Goal: Task Accomplishment & Management: Complete application form

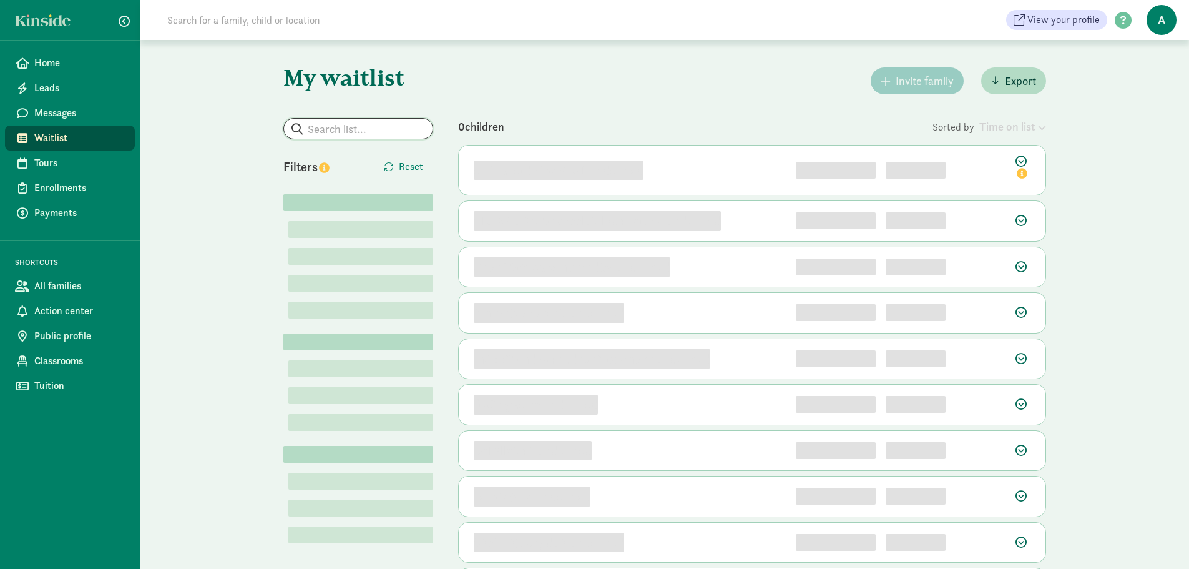
click at [338, 128] on input "search" at bounding box center [358, 129] width 149 height 20
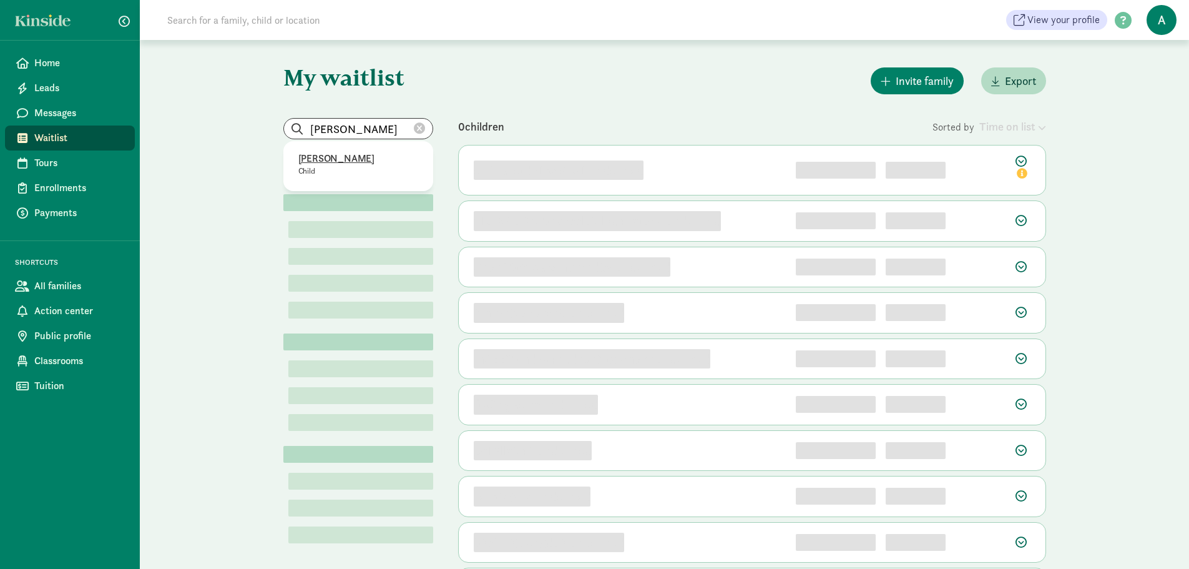
click at [357, 155] on p "Idris Clark" at bounding box center [358, 158] width 120 height 15
type input "Idris Clark"
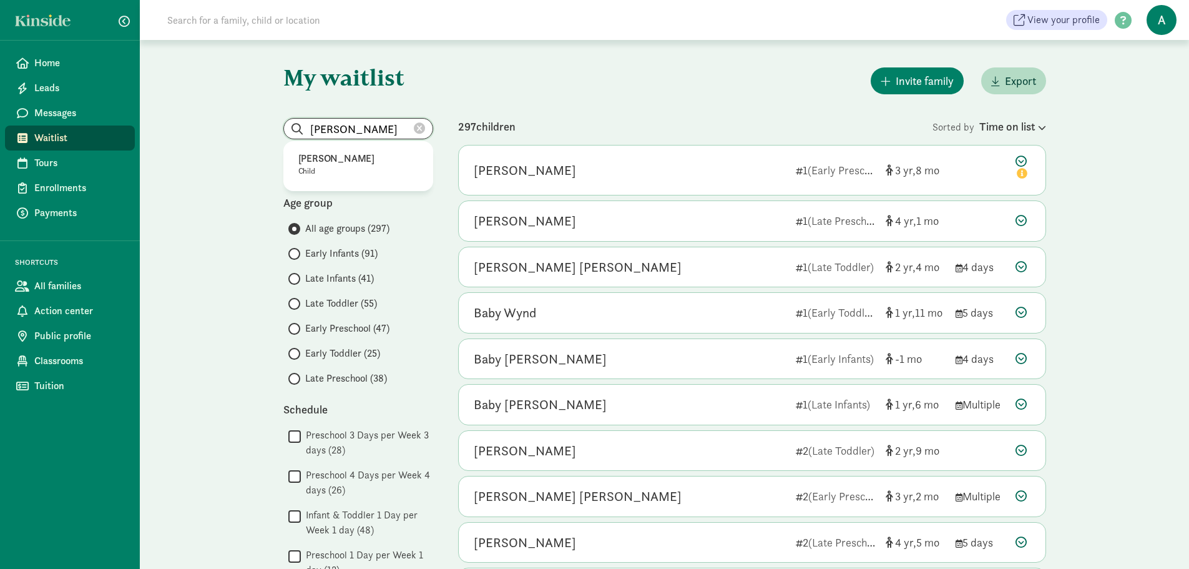
click at [383, 133] on input "Idris Clark" at bounding box center [358, 129] width 149 height 20
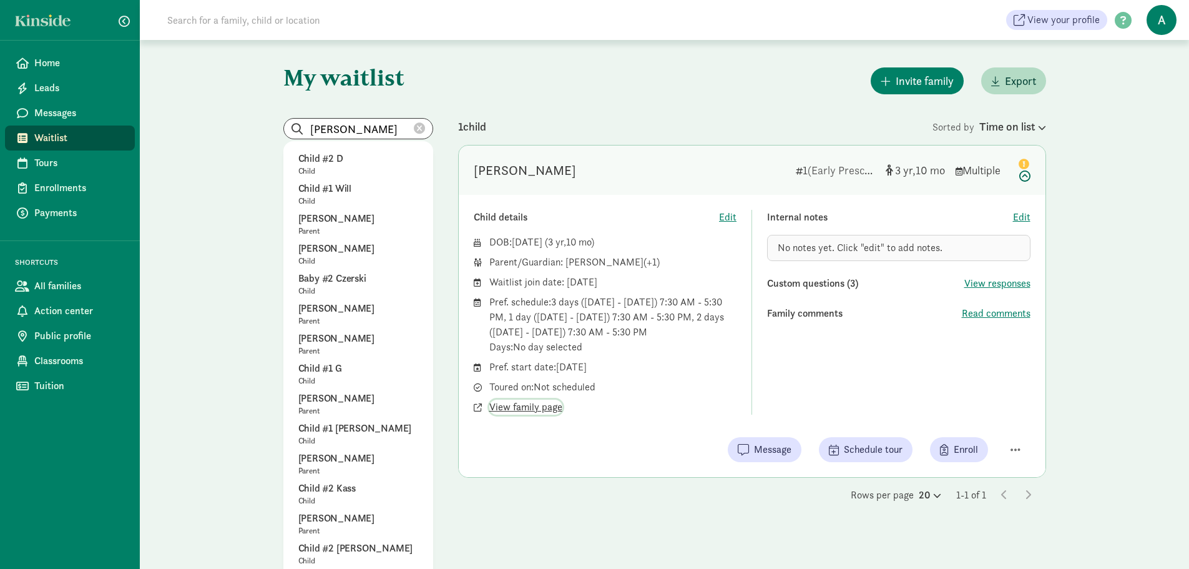
click at [523, 405] on span "View family page" at bounding box center [526, 407] width 73 height 15
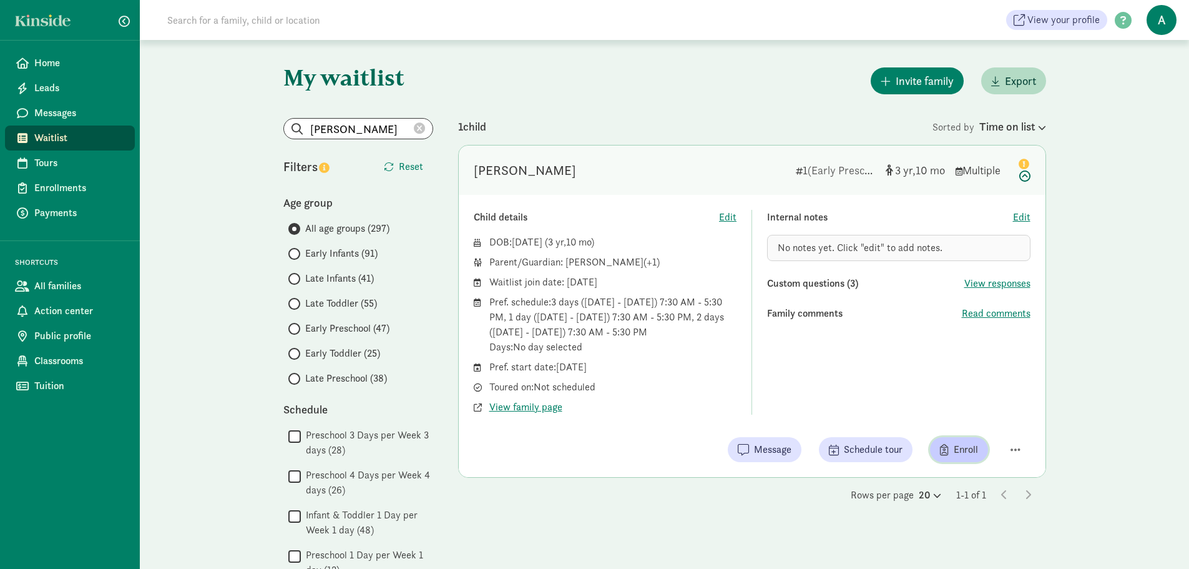
click at [943, 449] on span "button" at bounding box center [944, 449] width 9 height 11
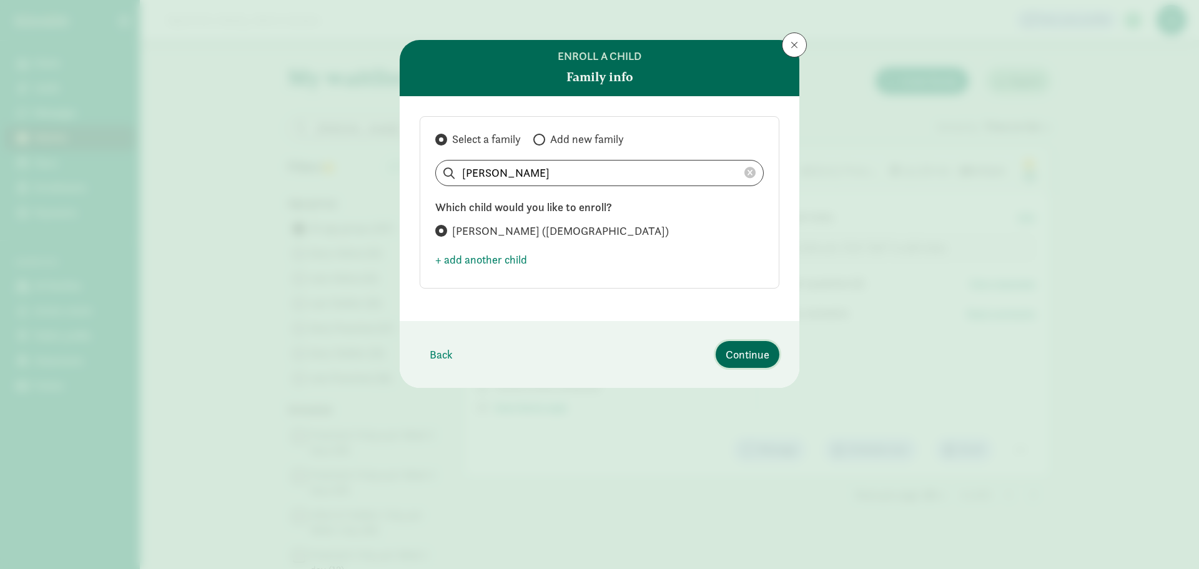
click at [732, 358] on span "Continue" at bounding box center [748, 354] width 44 height 17
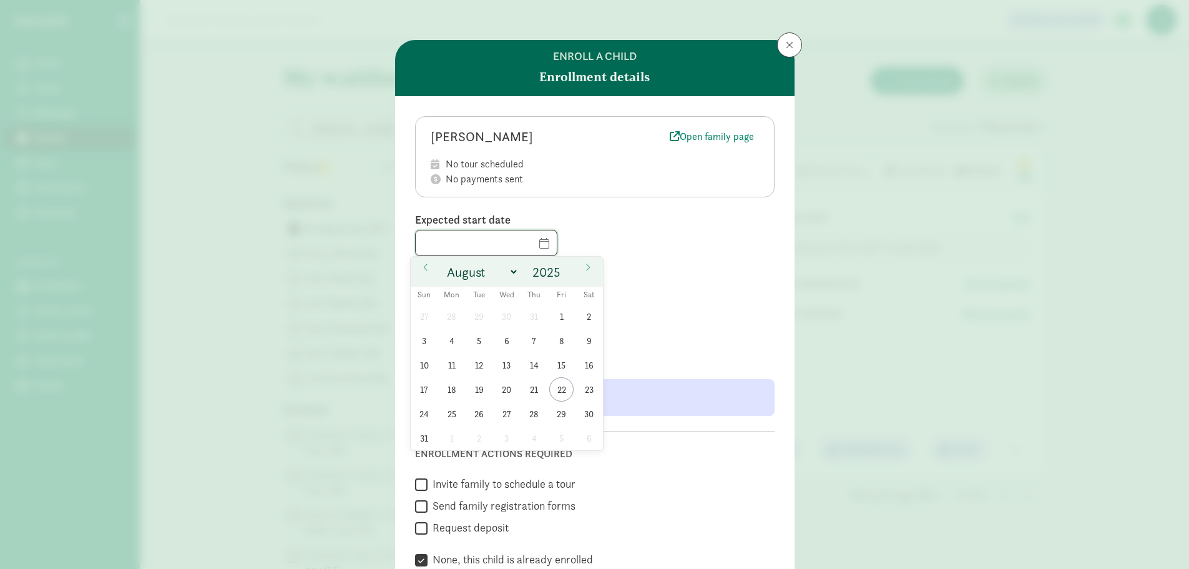
click at [481, 238] on input "text" at bounding box center [486, 242] width 141 height 25
click at [583, 270] on span at bounding box center [588, 267] width 20 height 21
select select "8"
click at [477, 317] on span "2" at bounding box center [479, 316] width 24 height 24
type input "09/02/2025"
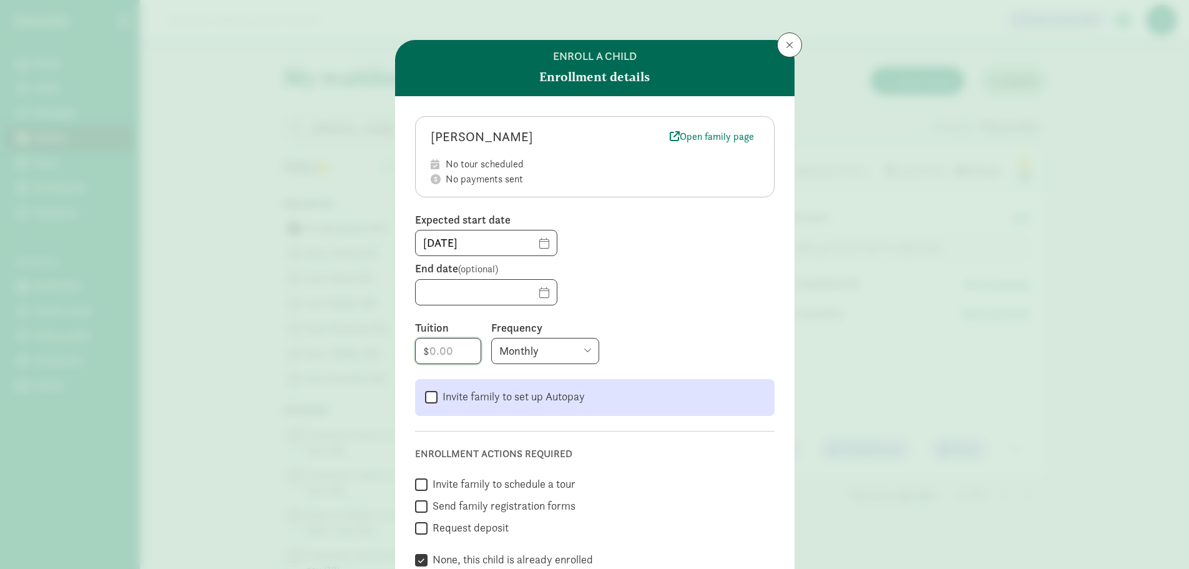
click at [457, 343] on input "number" at bounding box center [448, 350] width 65 height 25
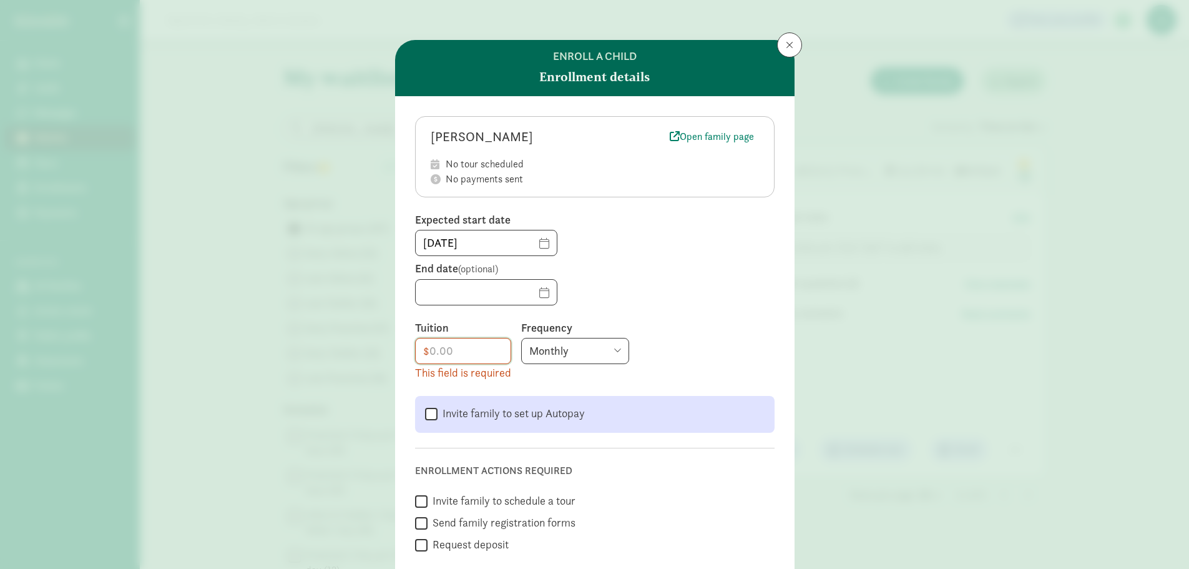
paste input "1681"
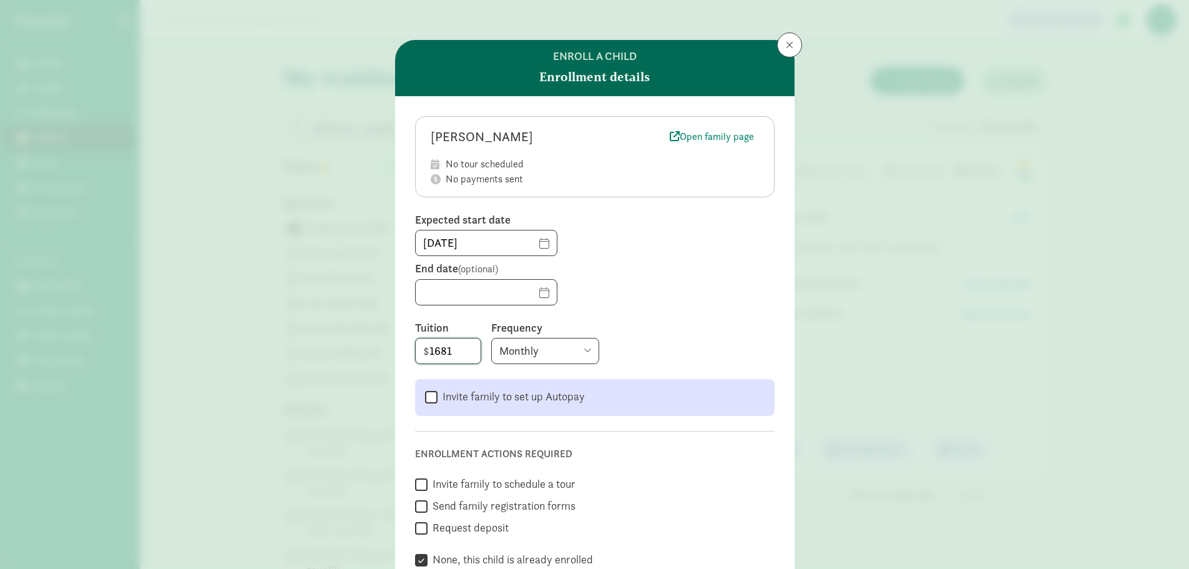
type input "1681"
click at [438, 393] on label "Invite family to set up Autopay" at bounding box center [511, 396] width 147 height 15
click at [436, 393] on input "Invite family to set up Autopay" at bounding box center [431, 397] width 12 height 17
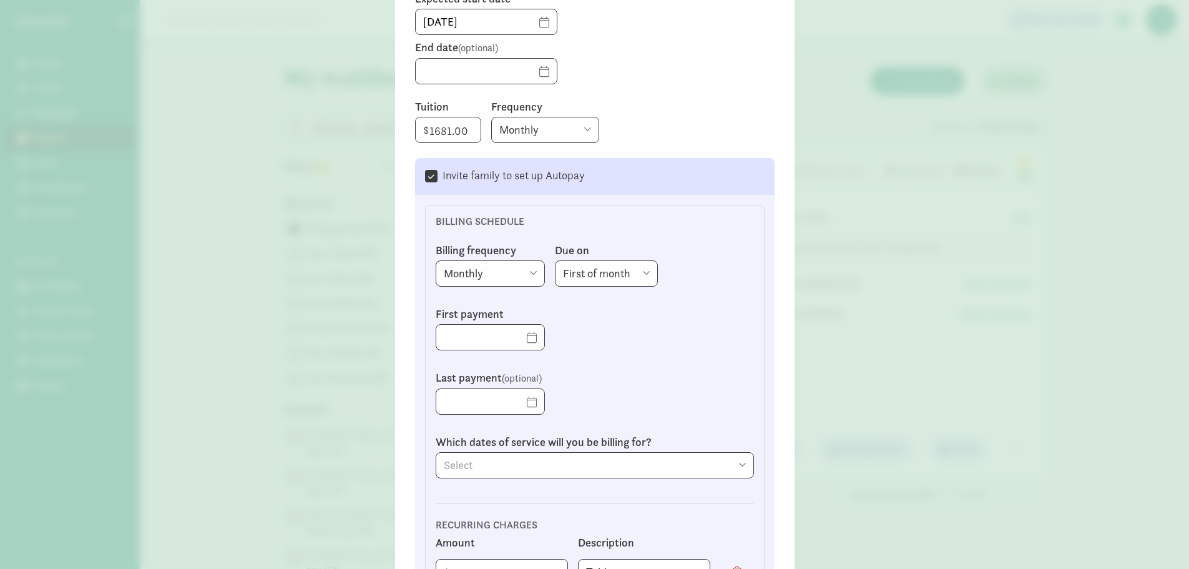
scroll to position [250, 0]
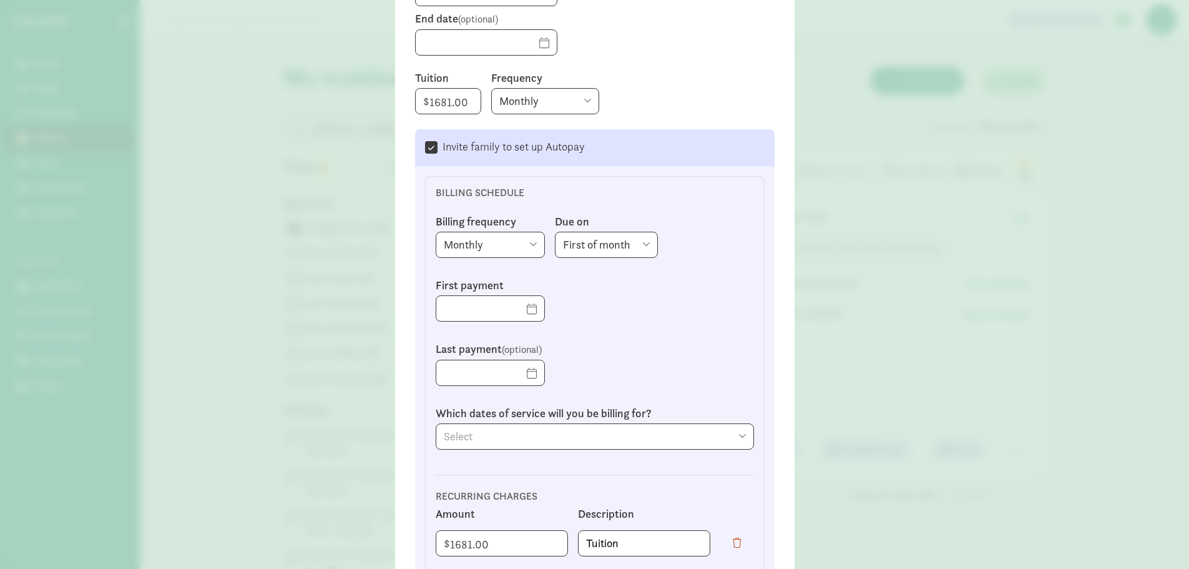
click at [425, 145] on input "Invite family to set up Autopay" at bounding box center [431, 147] width 12 height 17
checkbox input "false"
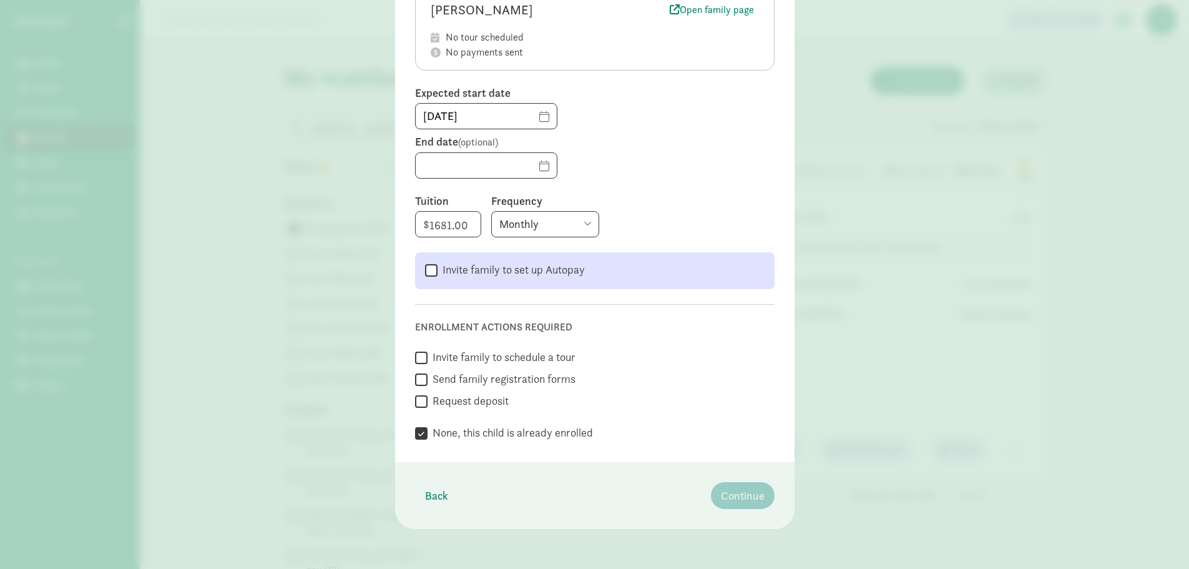
click at [456, 398] on label "Request deposit" at bounding box center [468, 400] width 81 height 15
click at [428, 398] on input "Request deposit" at bounding box center [421, 401] width 12 height 17
checkbox input "true"
checkbox input "false"
click at [706, 500] on div "Back Continue" at bounding box center [595, 495] width 360 height 27
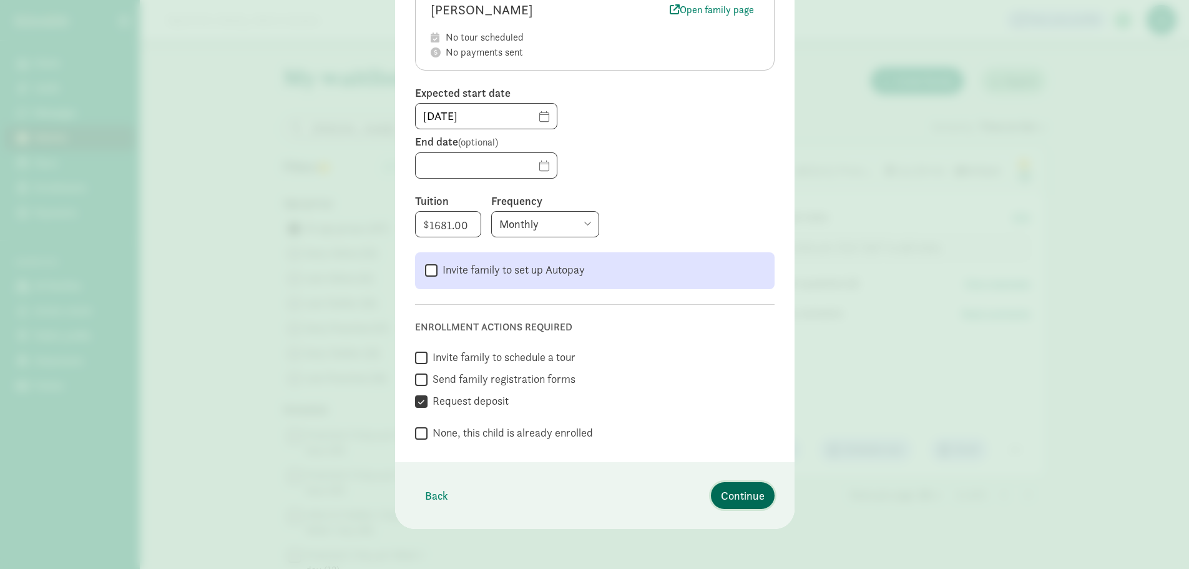
click at [712, 498] on button "Continue" at bounding box center [743, 495] width 64 height 27
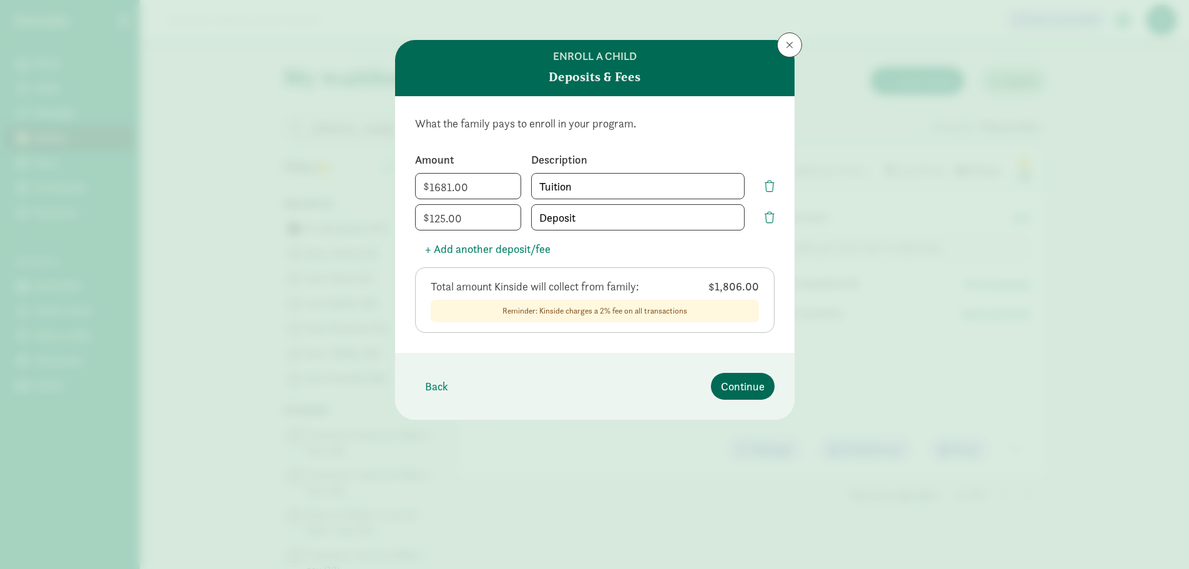
scroll to position [0, 0]
click at [435, 392] on span "Back" at bounding box center [436, 386] width 23 height 17
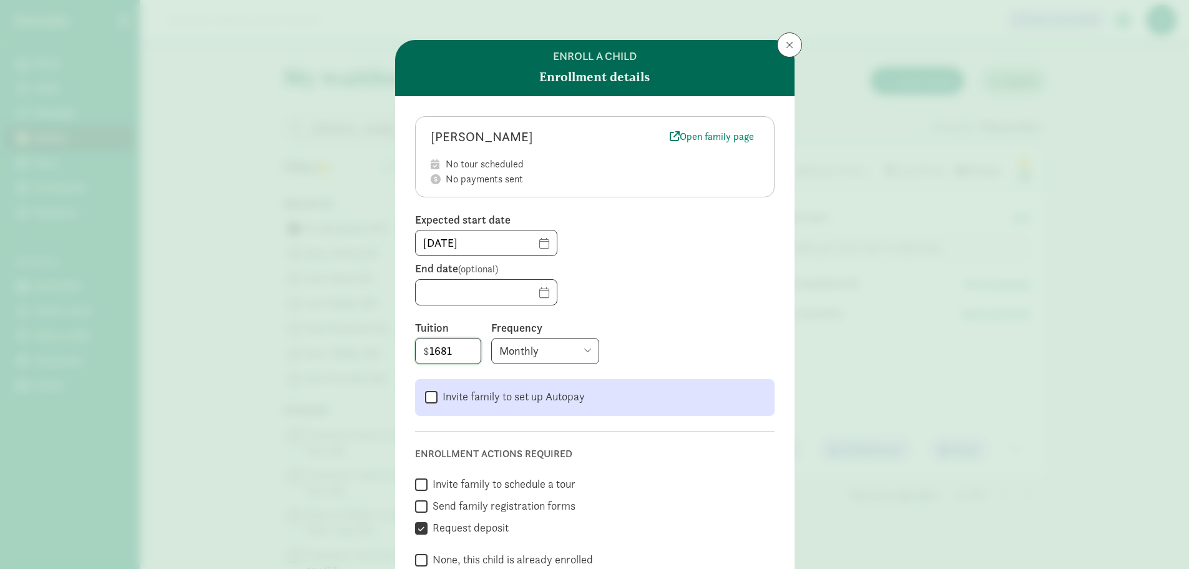
drag, startPoint x: 471, startPoint y: 350, endPoint x: 369, endPoint y: 345, distance: 102.5
click at [369, 345] on div "Enroll a child Enrollment details Idris Clark Open family page No tour schedule…" at bounding box center [594, 284] width 1189 height 569
click at [654, 283] on div at bounding box center [595, 292] width 360 height 26
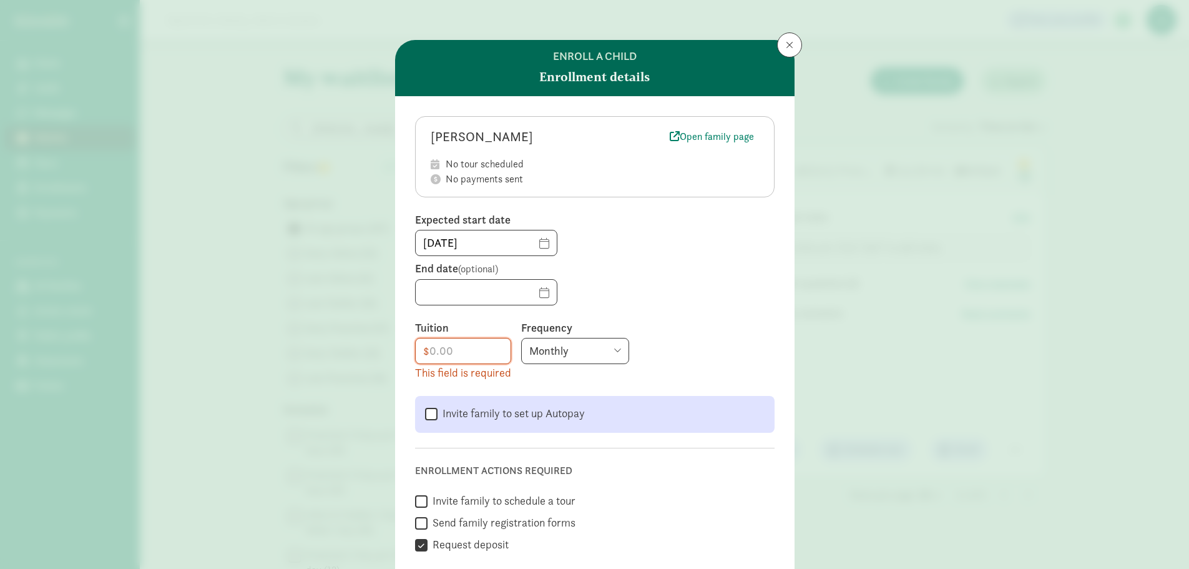
click at [601, 359] on select "Monthly Weekly Every two weeks Annually" at bounding box center [575, 351] width 108 height 26
click at [609, 349] on select "Monthly Weekly Every two weeks Annually" at bounding box center [575, 351] width 108 height 26
click at [750, 362] on div "Monthly Weekly Every two weeks Annually" at bounding box center [647, 351] width 253 height 26
click at [790, 42] on button at bounding box center [789, 44] width 25 height 25
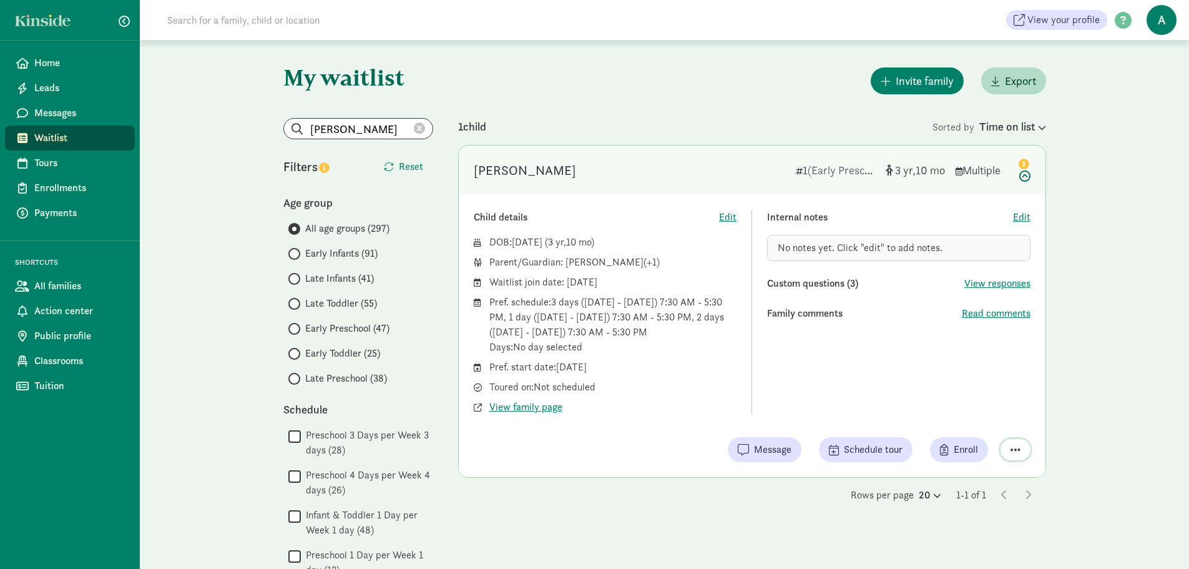
click at [1011, 451] on span "button" at bounding box center [1016, 449] width 10 height 11
click at [902, 354] on div "Internal notes Edit No notes yet. Click "edit" to add notes. Custom questions (…" at bounding box center [898, 312] width 263 height 205
click at [963, 445] on span "Enroll" at bounding box center [966, 449] width 24 height 15
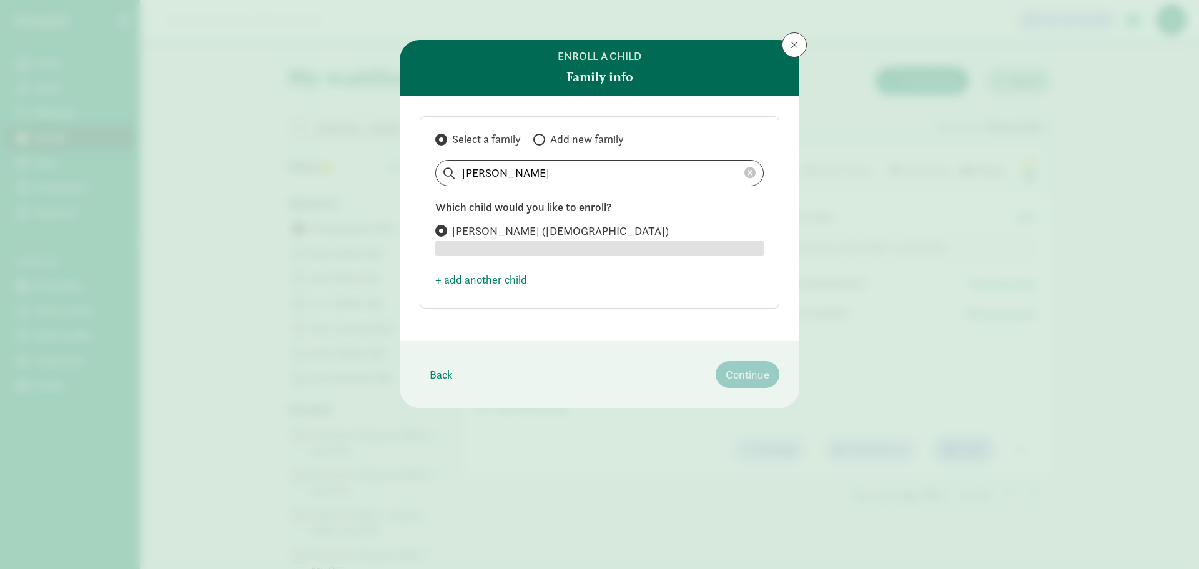
radio input "true"
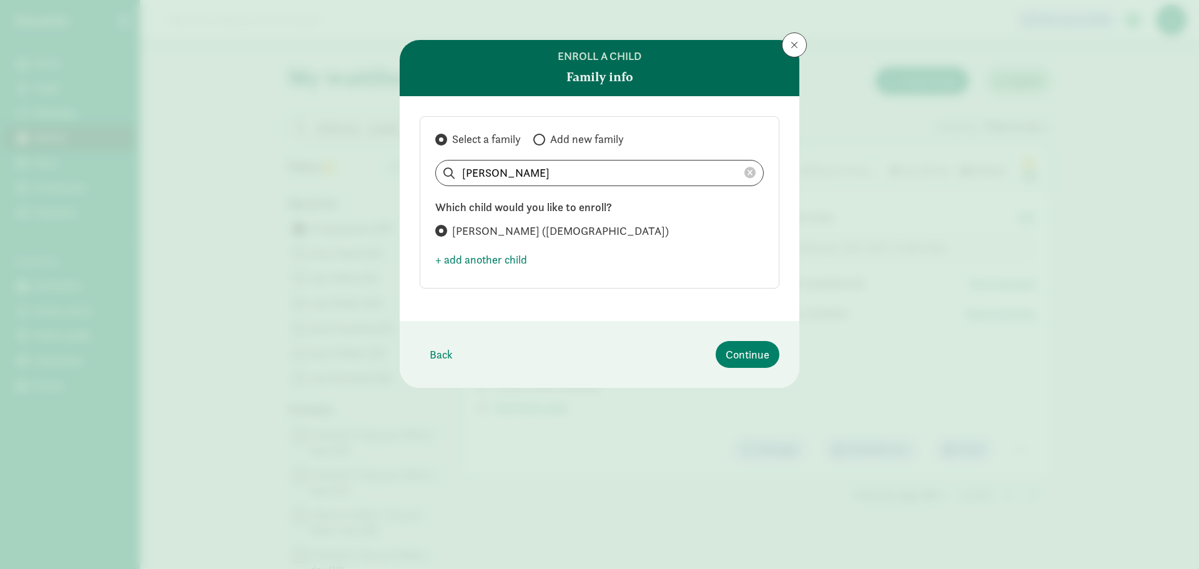
click at [556, 227] on span "Idris Clark (4 years old)" at bounding box center [560, 231] width 217 height 15
click at [443, 227] on input "Idris Clark (4 years old)" at bounding box center [439, 231] width 8 height 8
click at [746, 353] on span "Continue" at bounding box center [748, 354] width 44 height 17
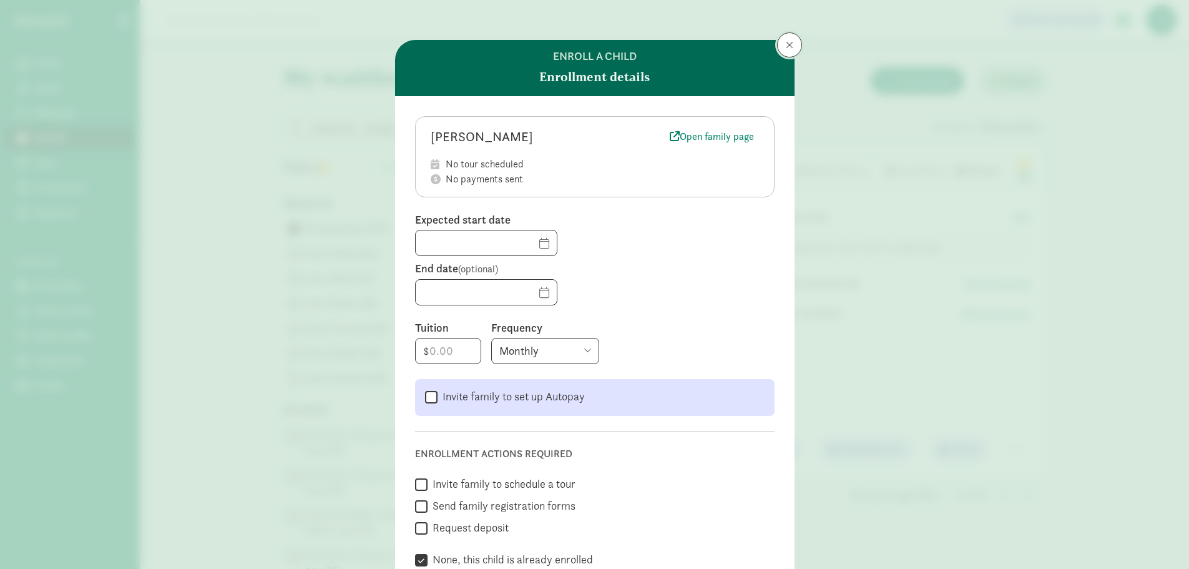
click at [777, 42] on button at bounding box center [789, 44] width 25 height 25
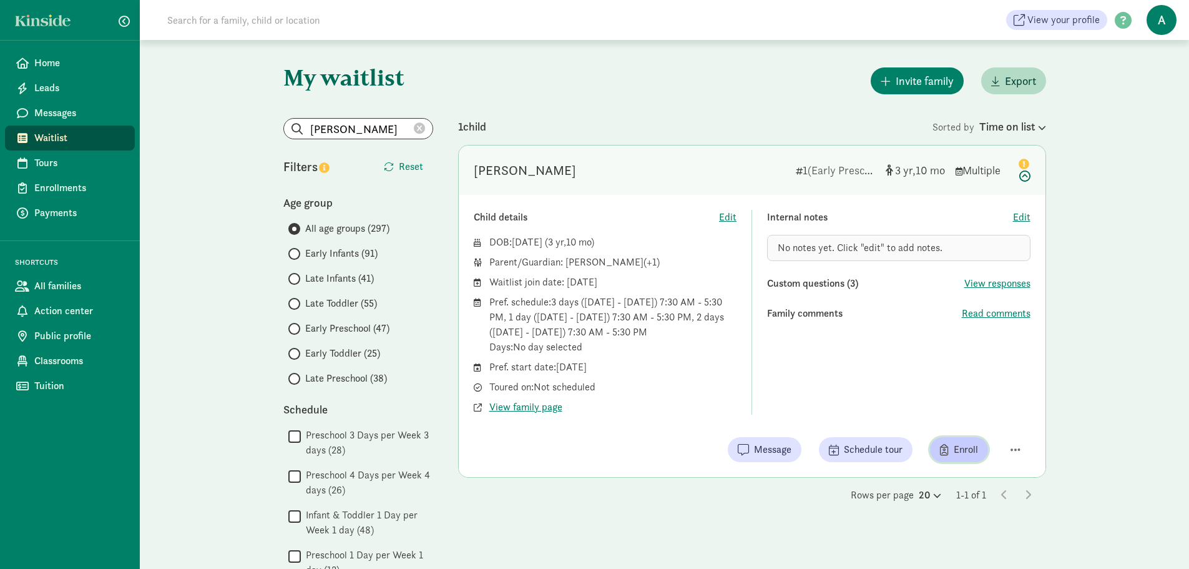
click at [950, 446] on span "Enroll" at bounding box center [959, 449] width 38 height 15
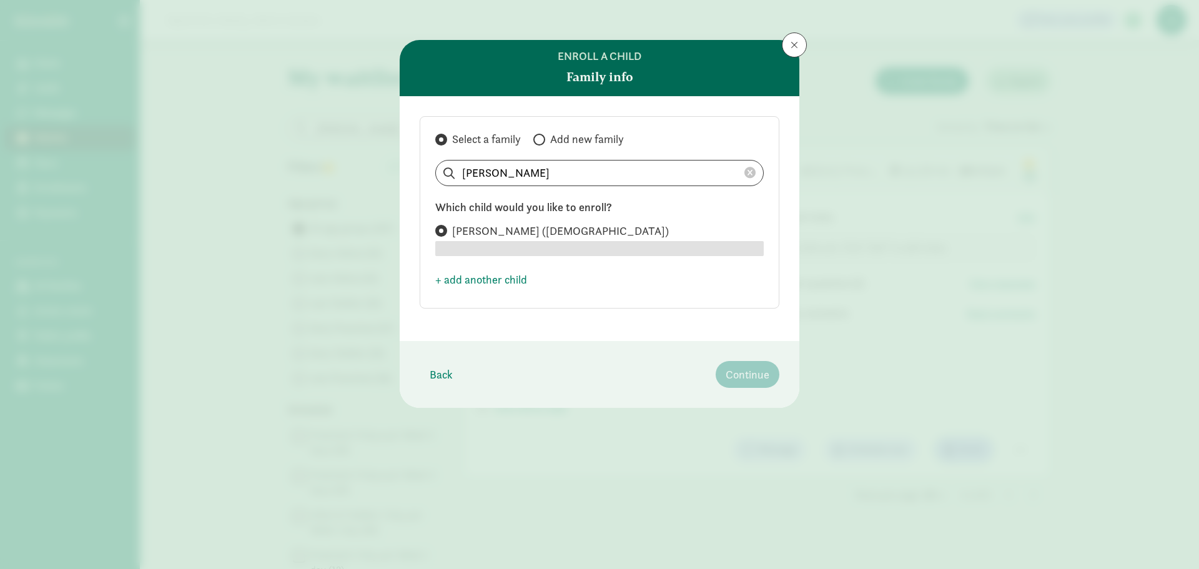
radio input "true"
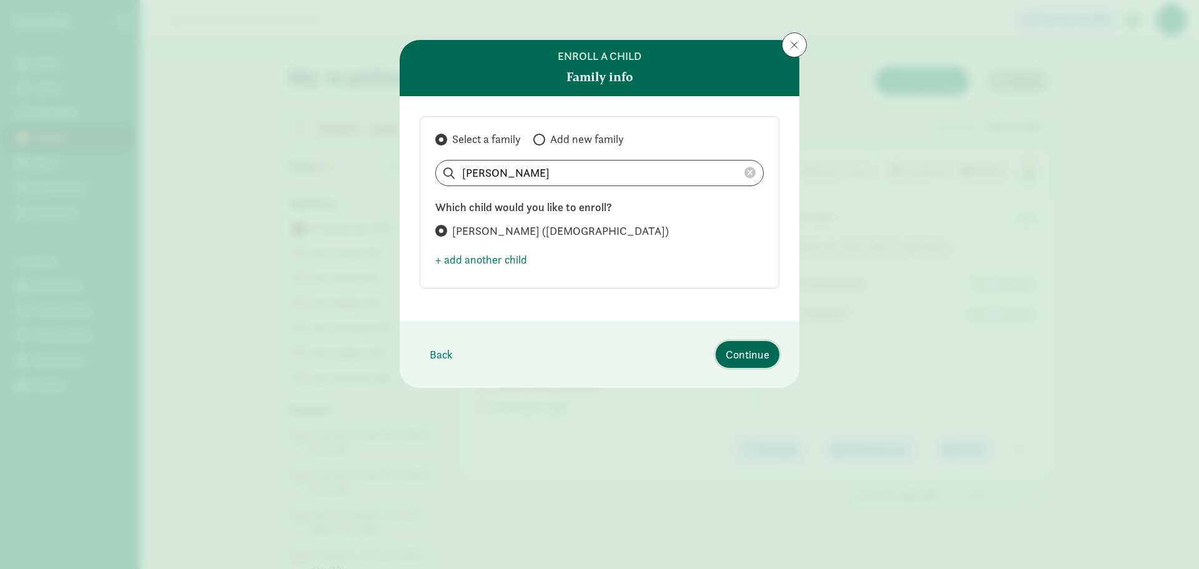
click at [739, 358] on span "Continue" at bounding box center [748, 354] width 44 height 17
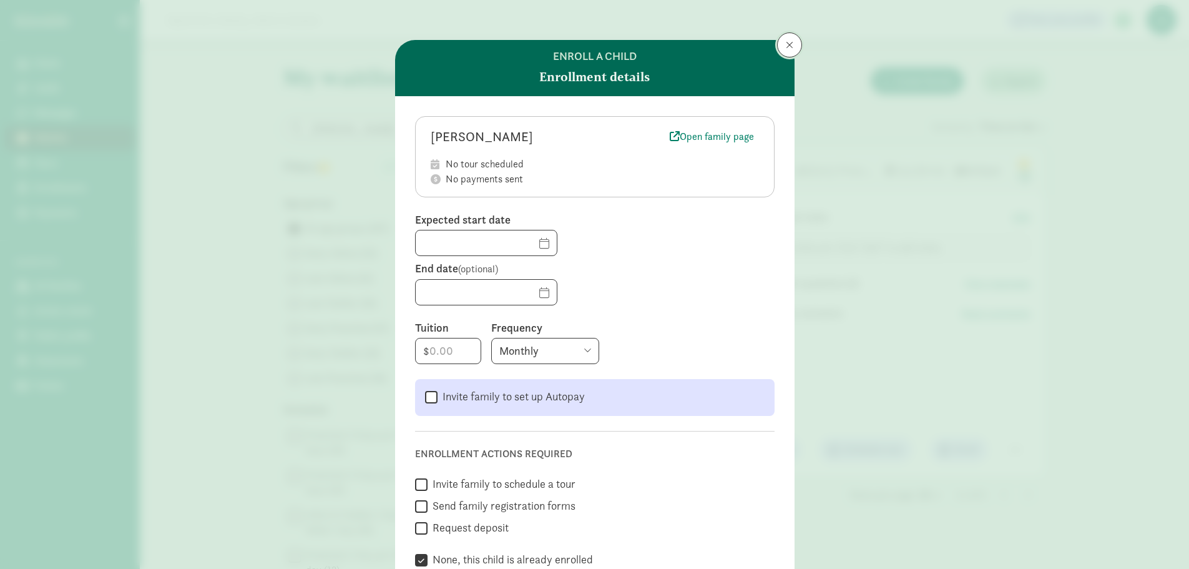
click at [791, 47] on button at bounding box center [789, 44] width 25 height 25
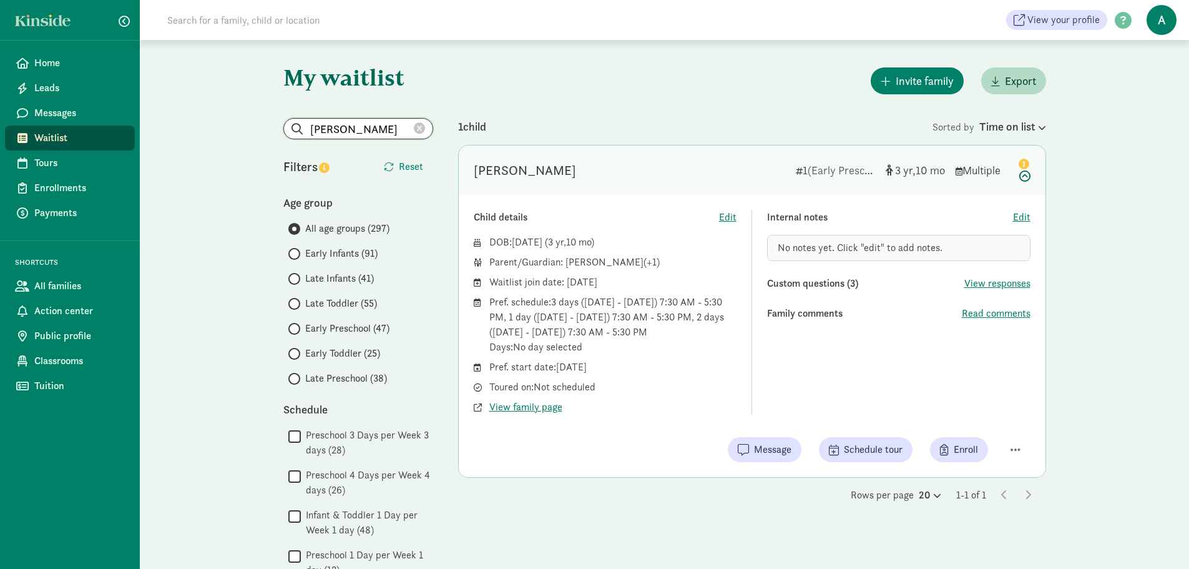
click at [425, 124] on input "Idris Clark" at bounding box center [358, 129] width 149 height 20
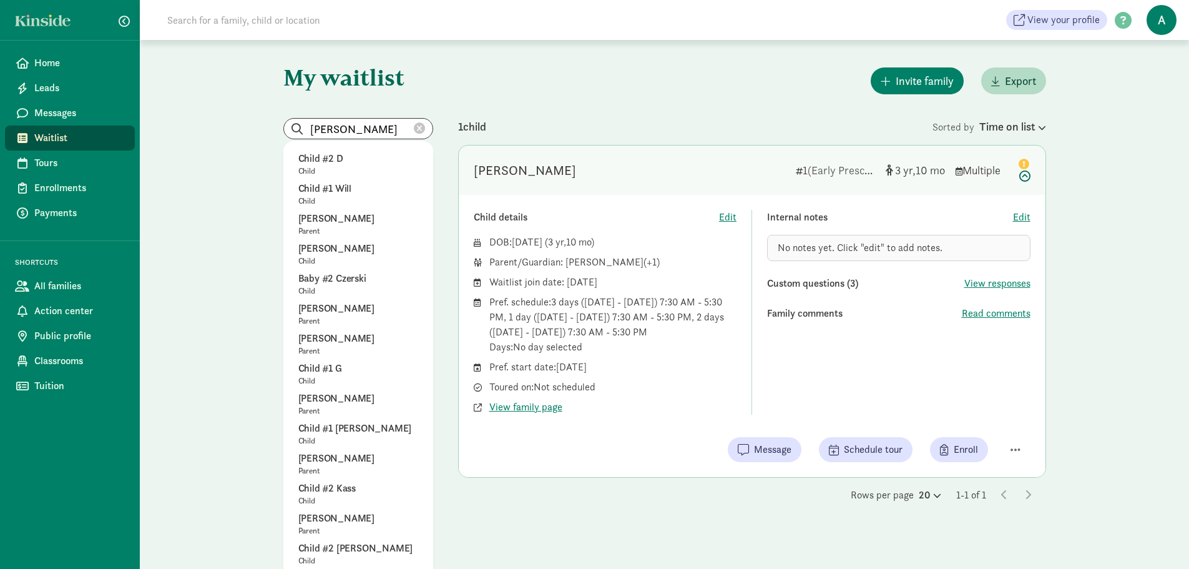
click at [420, 124] on icon at bounding box center [419, 128] width 11 height 11
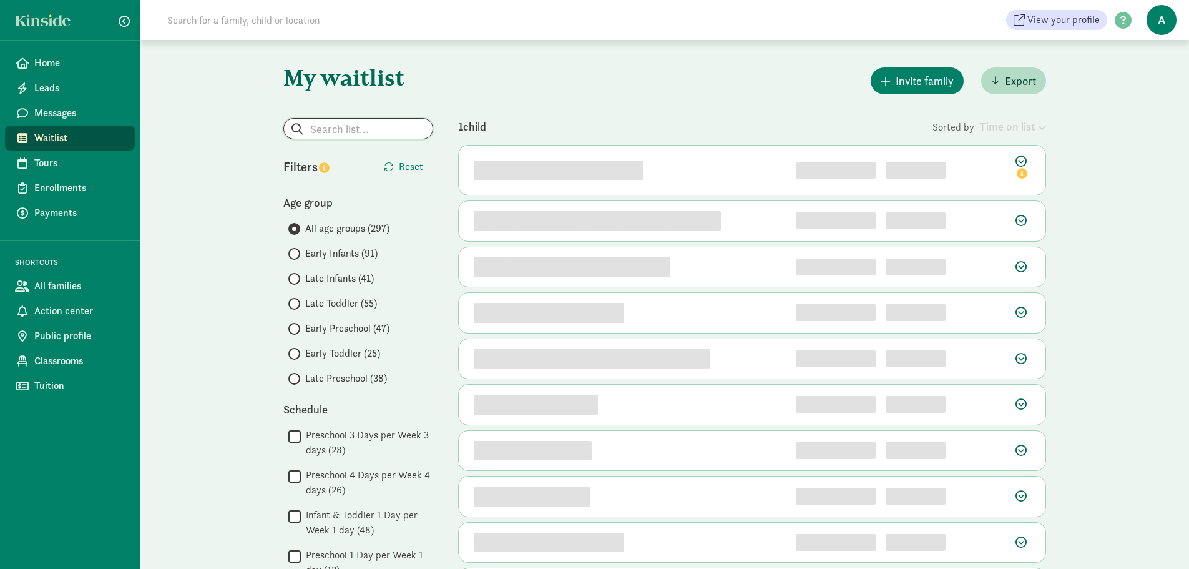
click at [327, 129] on input "search" at bounding box center [358, 129] width 149 height 20
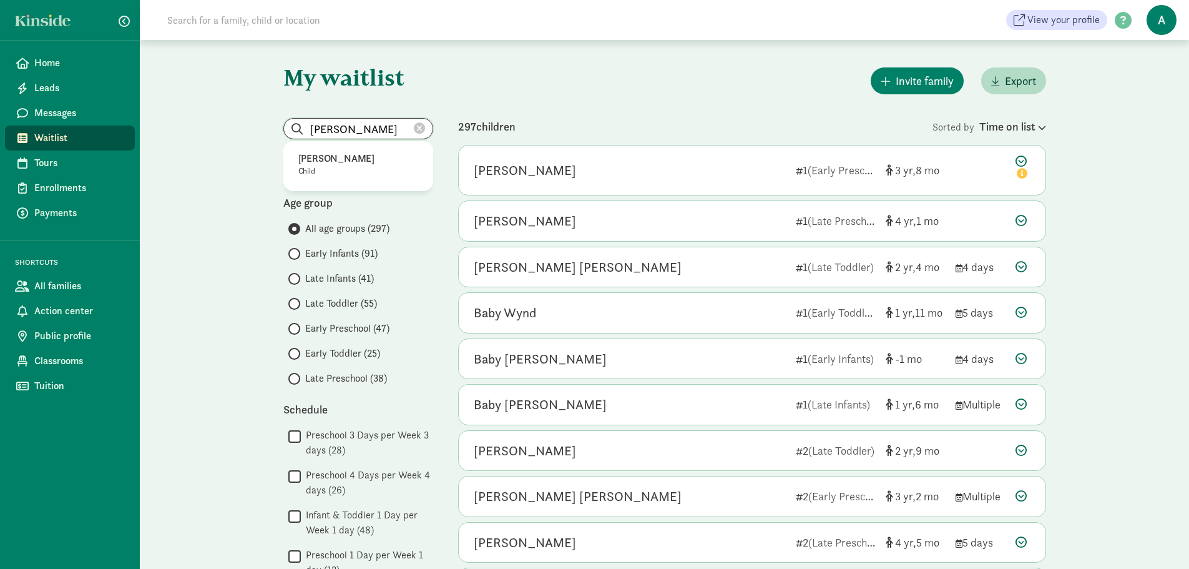
type input "miles simley"
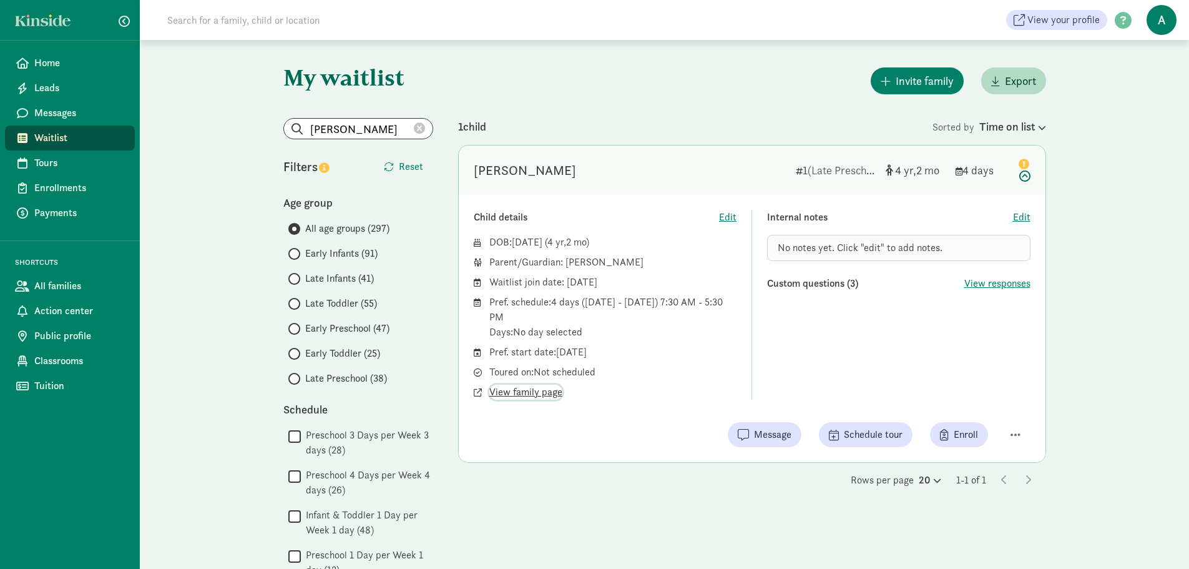
click at [528, 394] on span "View family page" at bounding box center [526, 392] width 73 height 15
click at [425, 123] on icon at bounding box center [419, 128] width 11 height 11
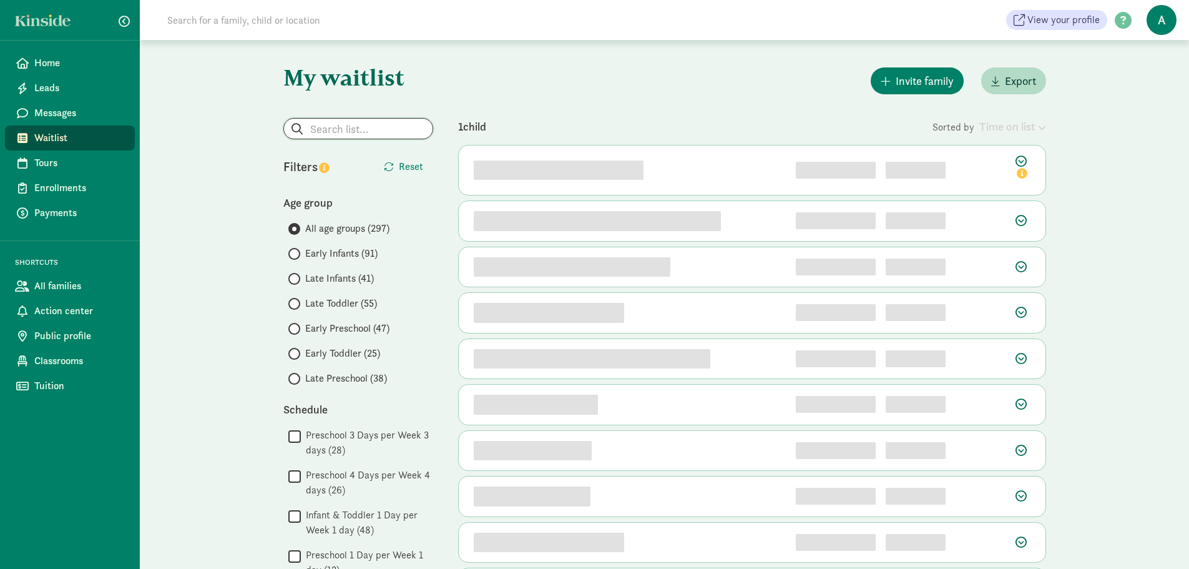
click at [362, 124] on input "search" at bounding box center [358, 129] width 149 height 20
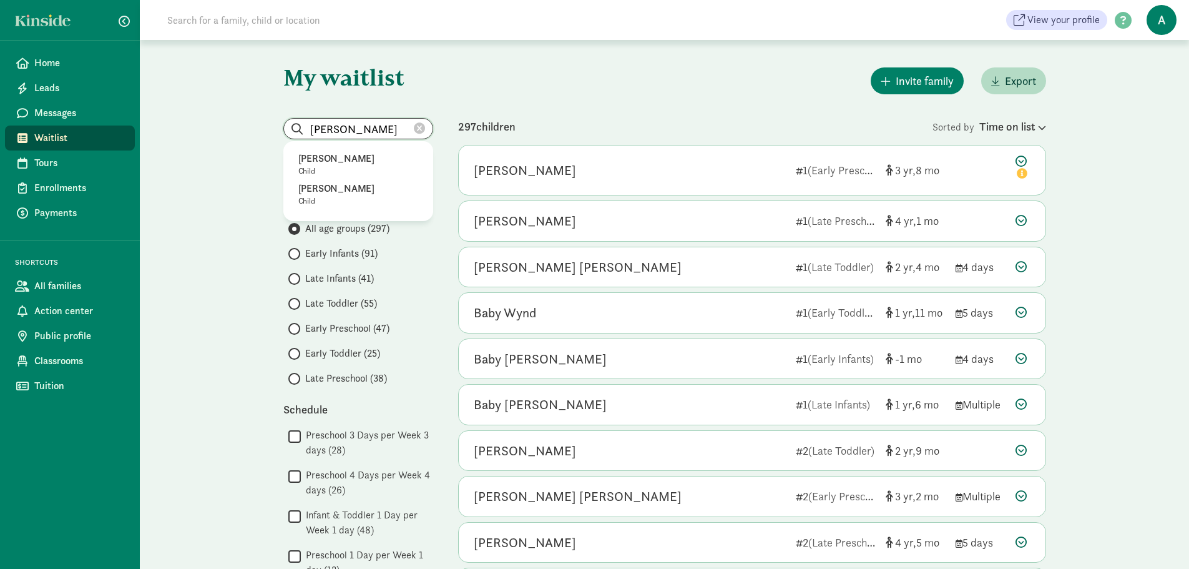
type input "soren jackson"
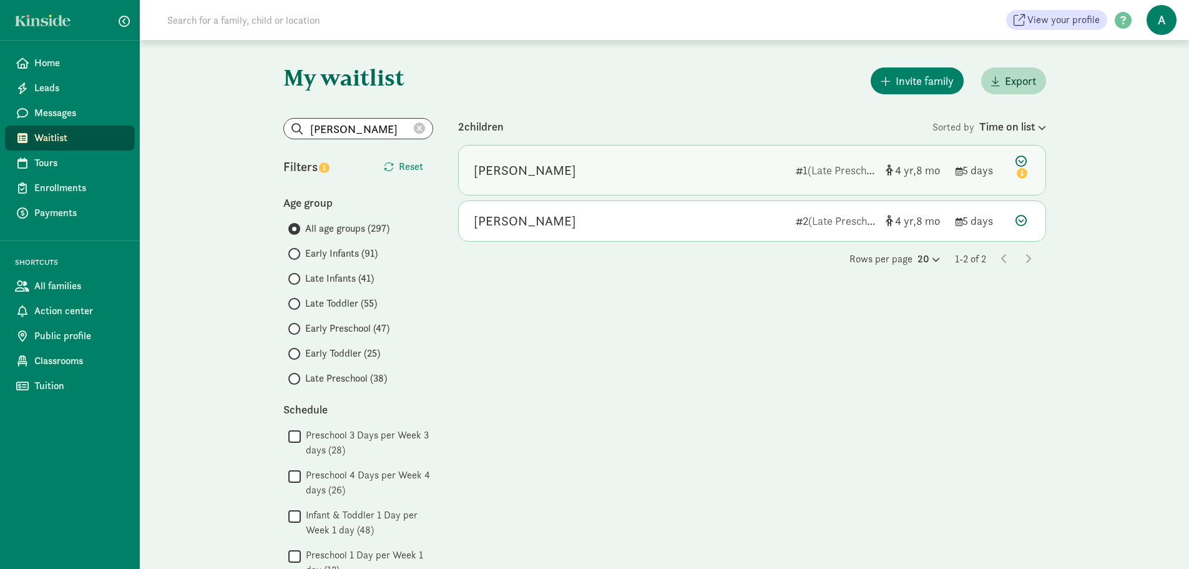
click at [666, 175] on div "[PERSON_NAME]" at bounding box center [630, 170] width 312 height 20
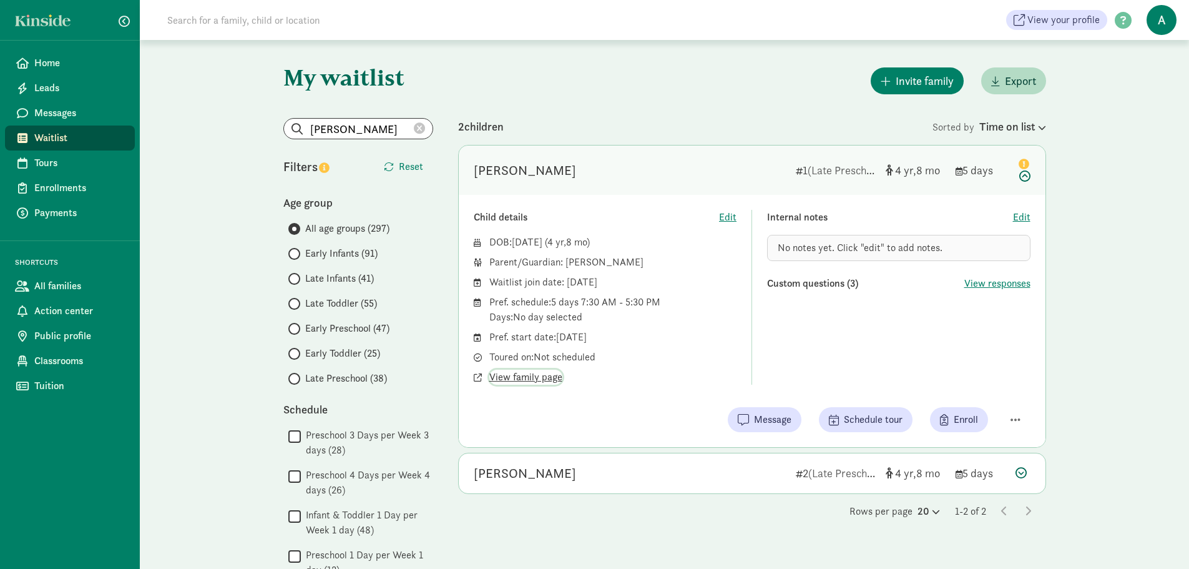
click at [540, 372] on span "View family page" at bounding box center [526, 377] width 73 height 15
